Goal: Browse casually: Explore the website without a specific task or goal

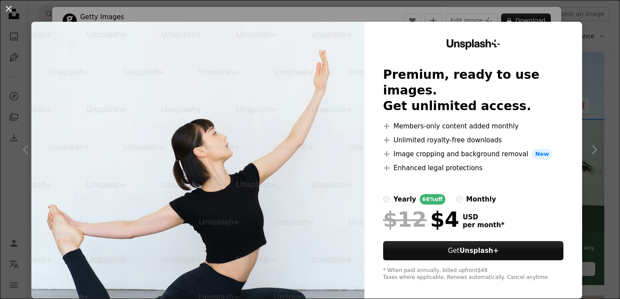
scroll to position [0, 35]
click at [463, 13] on div "An X shape Unsplash+ Premium, ready to use images. Get unlimited access. A plus…" at bounding box center [310, 149] width 620 height 299
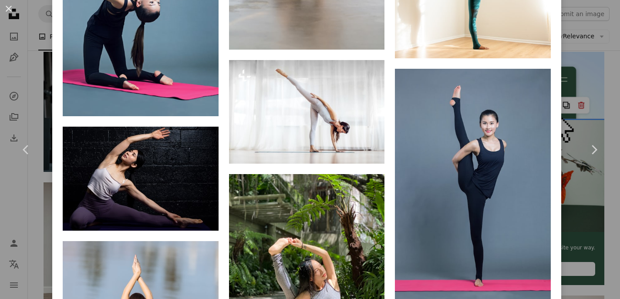
scroll to position [1291, 0]
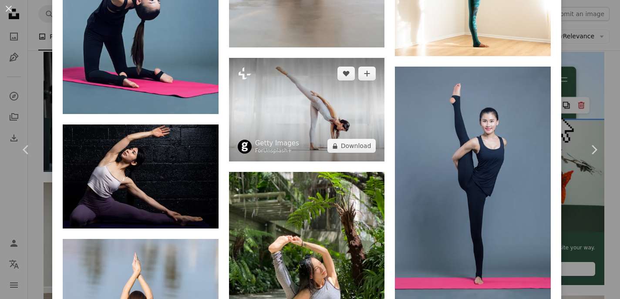
click at [315, 110] on img at bounding box center [307, 110] width 156 height 104
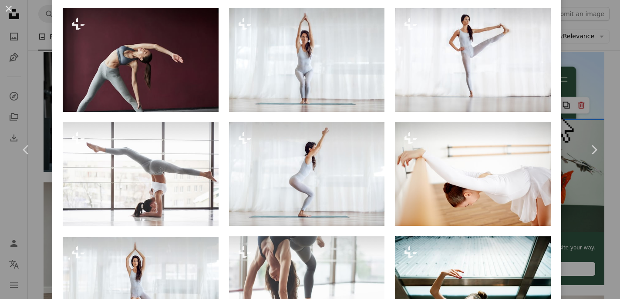
scroll to position [665, 0]
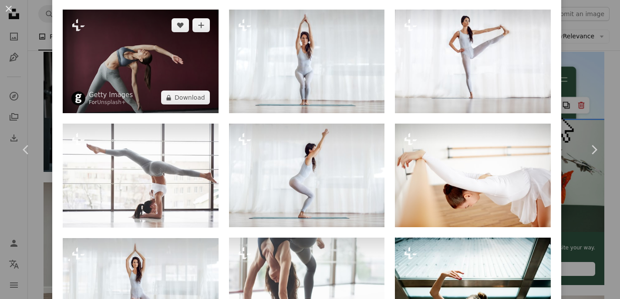
click at [146, 69] on img at bounding box center [141, 62] width 156 height 104
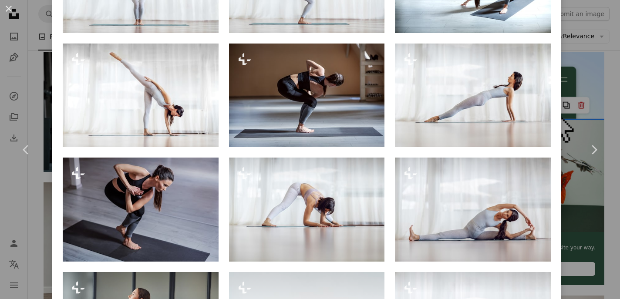
scroll to position [518, 0]
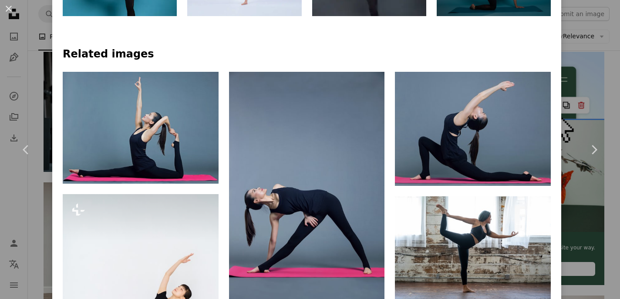
scroll to position [524, 0]
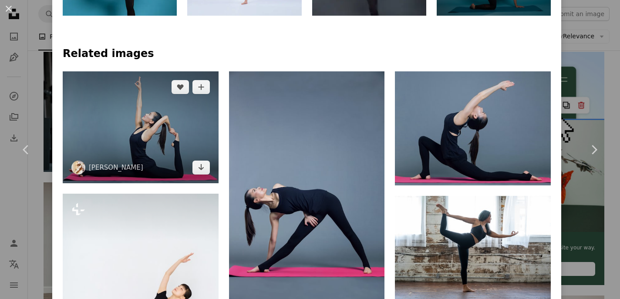
click at [162, 158] on img at bounding box center [141, 127] width 156 height 112
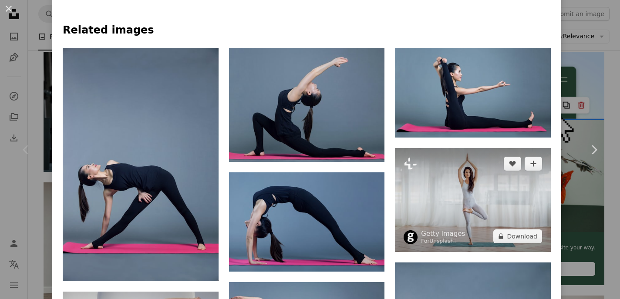
scroll to position [562, 0]
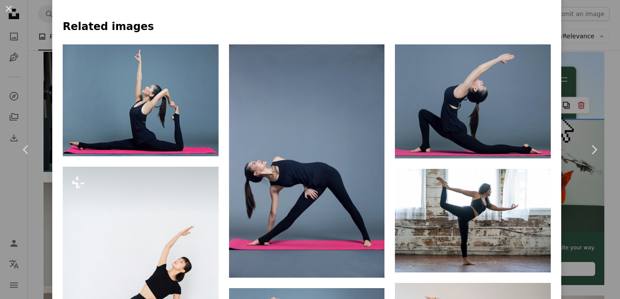
scroll to position [548, 0]
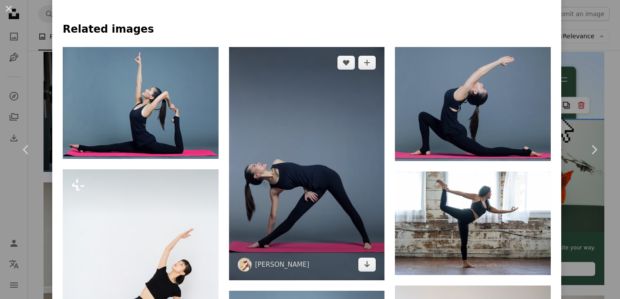
click at [334, 179] on img at bounding box center [307, 164] width 156 height 234
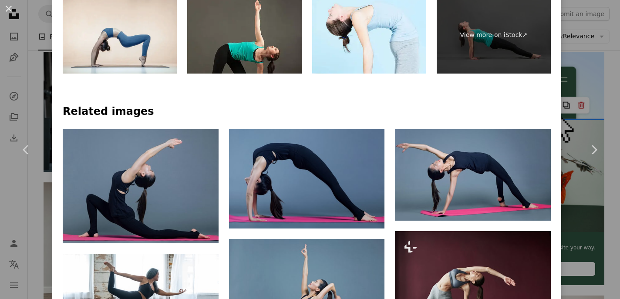
scroll to position [483, 0]
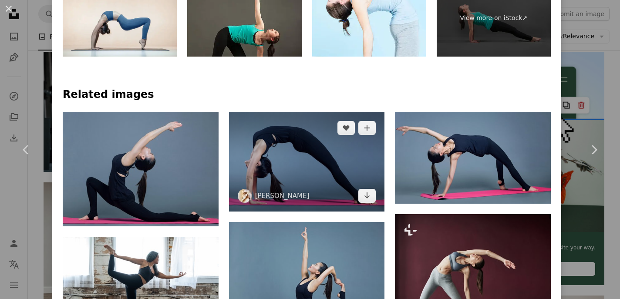
click at [323, 166] on img at bounding box center [307, 161] width 156 height 99
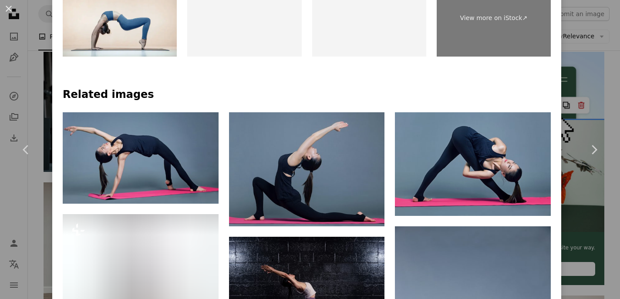
scroll to position [485, 0]
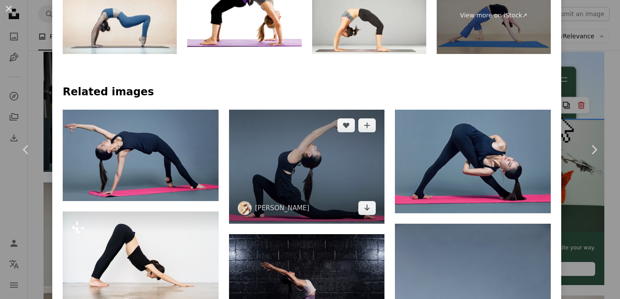
click at [310, 149] on img at bounding box center [307, 167] width 156 height 114
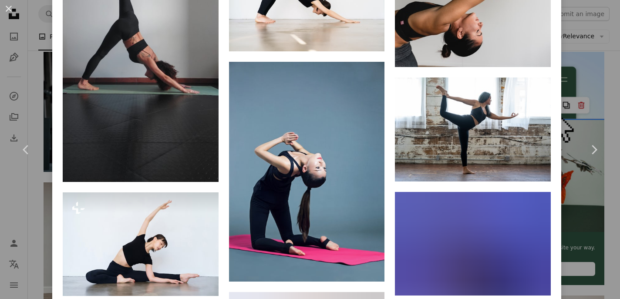
scroll to position [1481, 0]
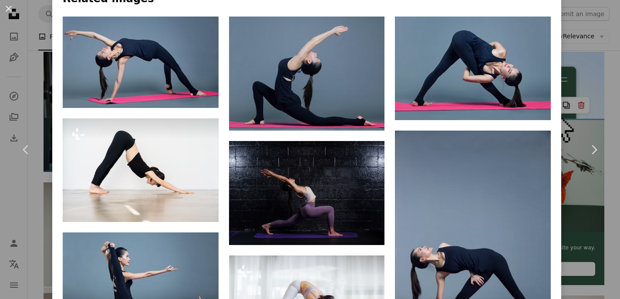
scroll to position [579, 0]
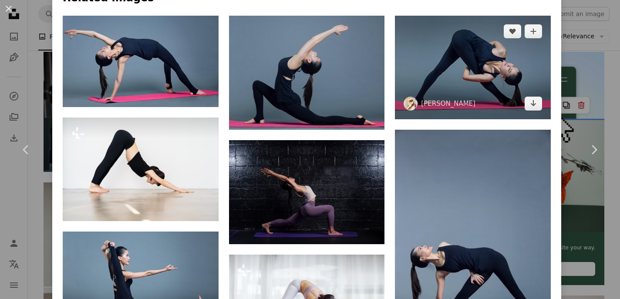
click at [491, 84] on img at bounding box center [473, 68] width 156 height 104
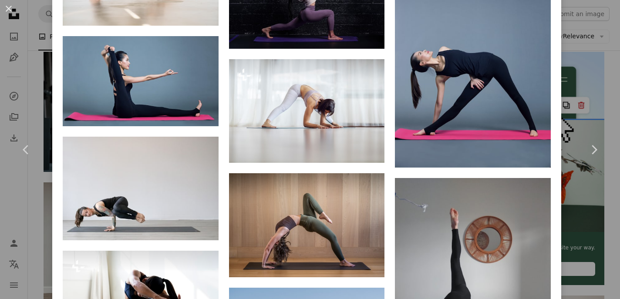
scroll to position [778, 0]
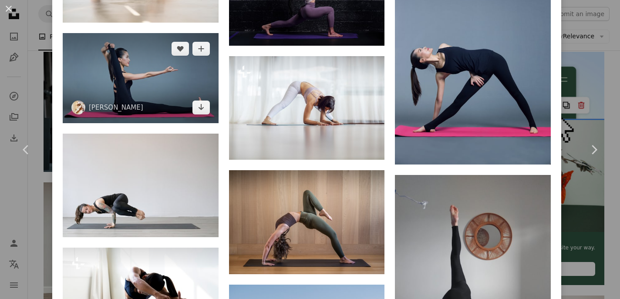
click at [182, 88] on img at bounding box center [141, 78] width 156 height 90
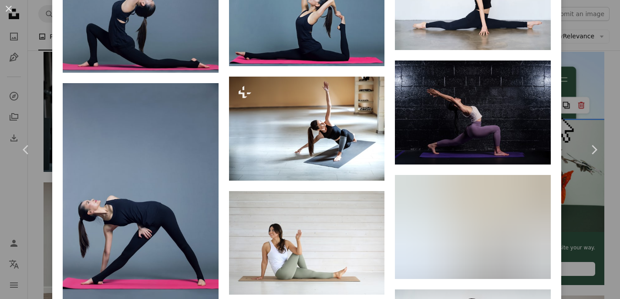
scroll to position [757, 0]
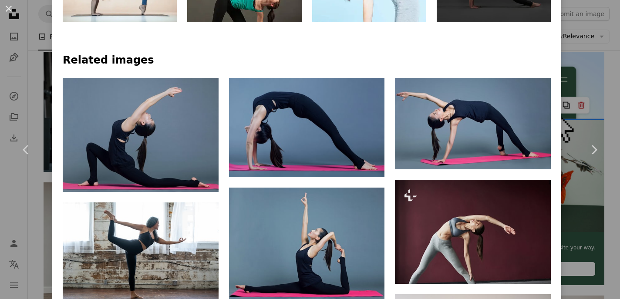
scroll to position [518, 0]
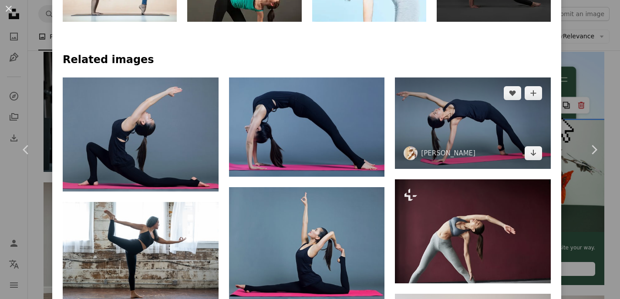
click at [467, 127] on img at bounding box center [473, 122] width 156 height 91
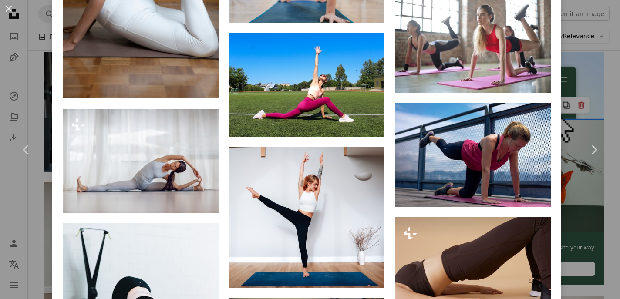
scroll to position [2562, 0]
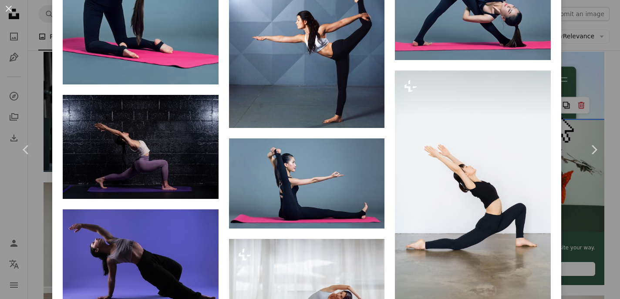
scroll to position [969, 0]
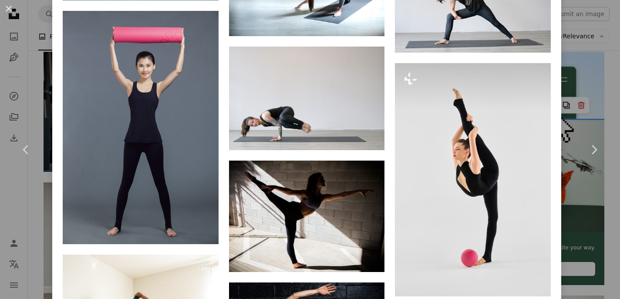
scroll to position [1474, 0]
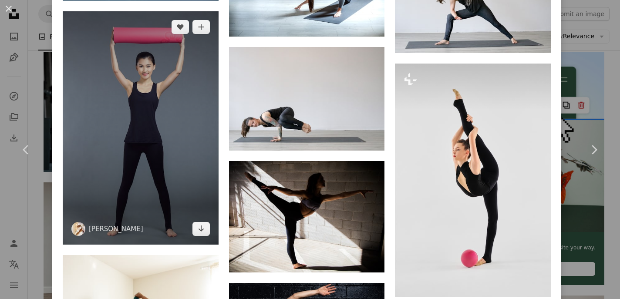
click at [153, 149] on img at bounding box center [141, 127] width 156 height 233
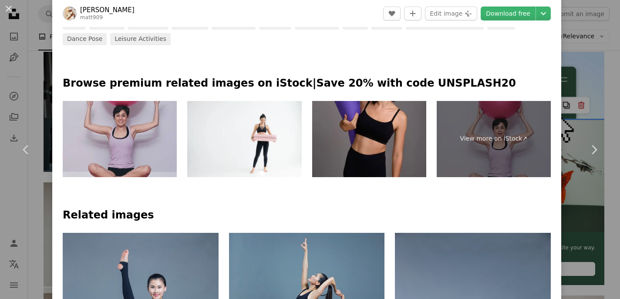
scroll to position [481, 0]
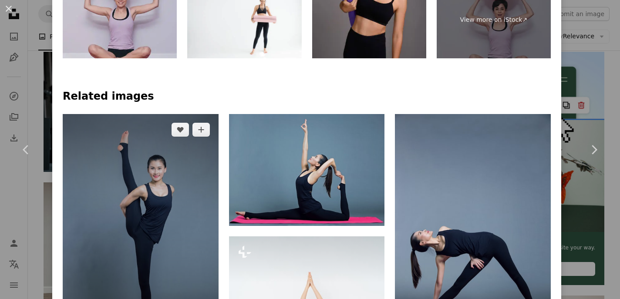
click at [154, 186] on img at bounding box center [141, 230] width 156 height 233
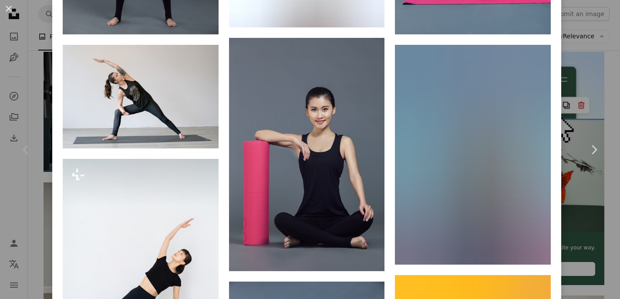
scroll to position [808, 0]
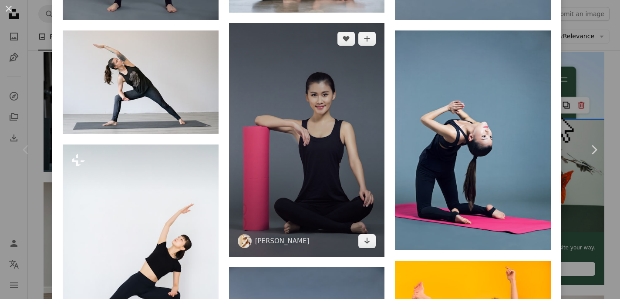
click at [334, 163] on img at bounding box center [307, 140] width 156 height 234
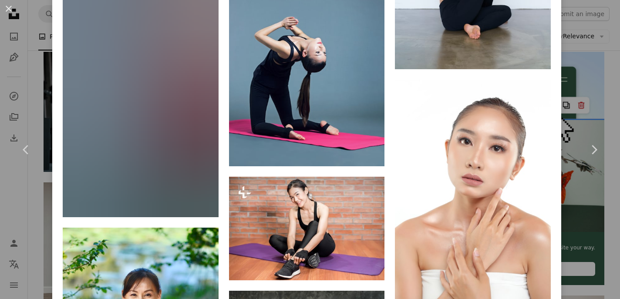
scroll to position [1552, 0]
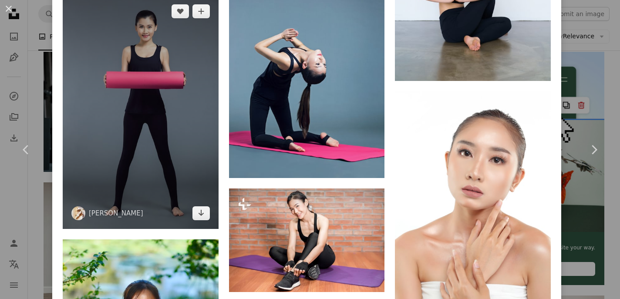
click at [186, 148] on img at bounding box center [141, 112] width 156 height 233
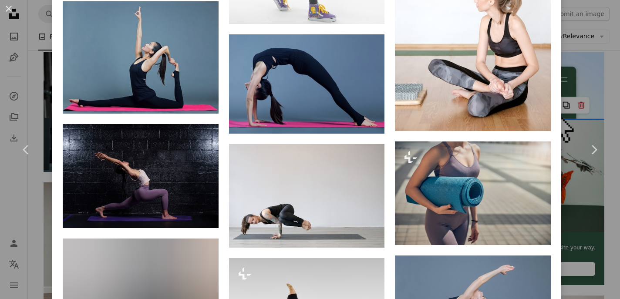
scroll to position [1284, 0]
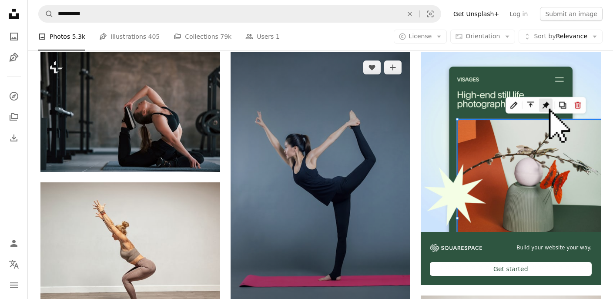
click at [318, 136] on img at bounding box center [321, 187] width 180 height 270
